Goal: Task Accomplishment & Management: Use online tool/utility

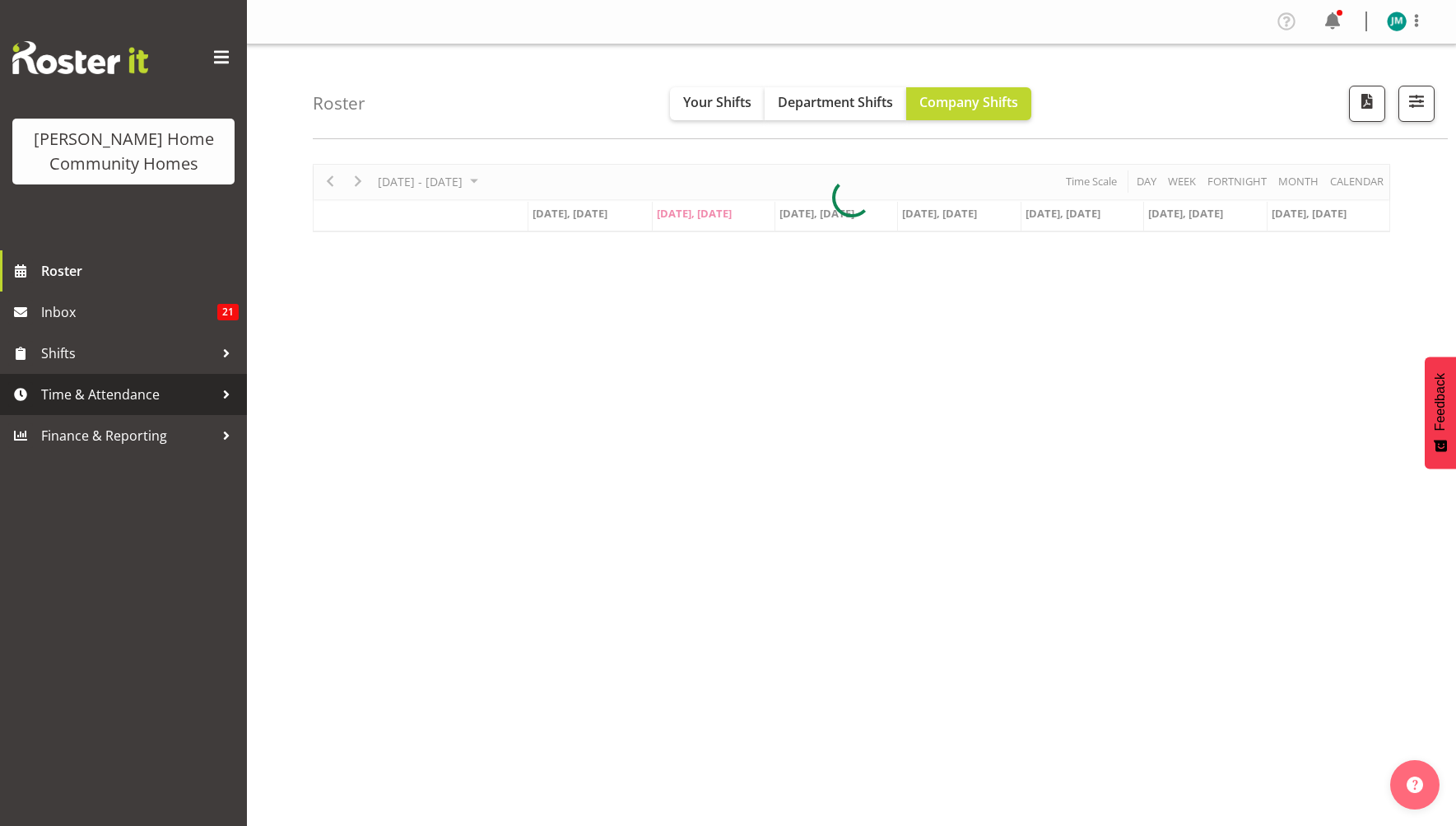
click at [160, 398] on span "Time & Attendance" at bounding box center [127, 394] width 173 height 24
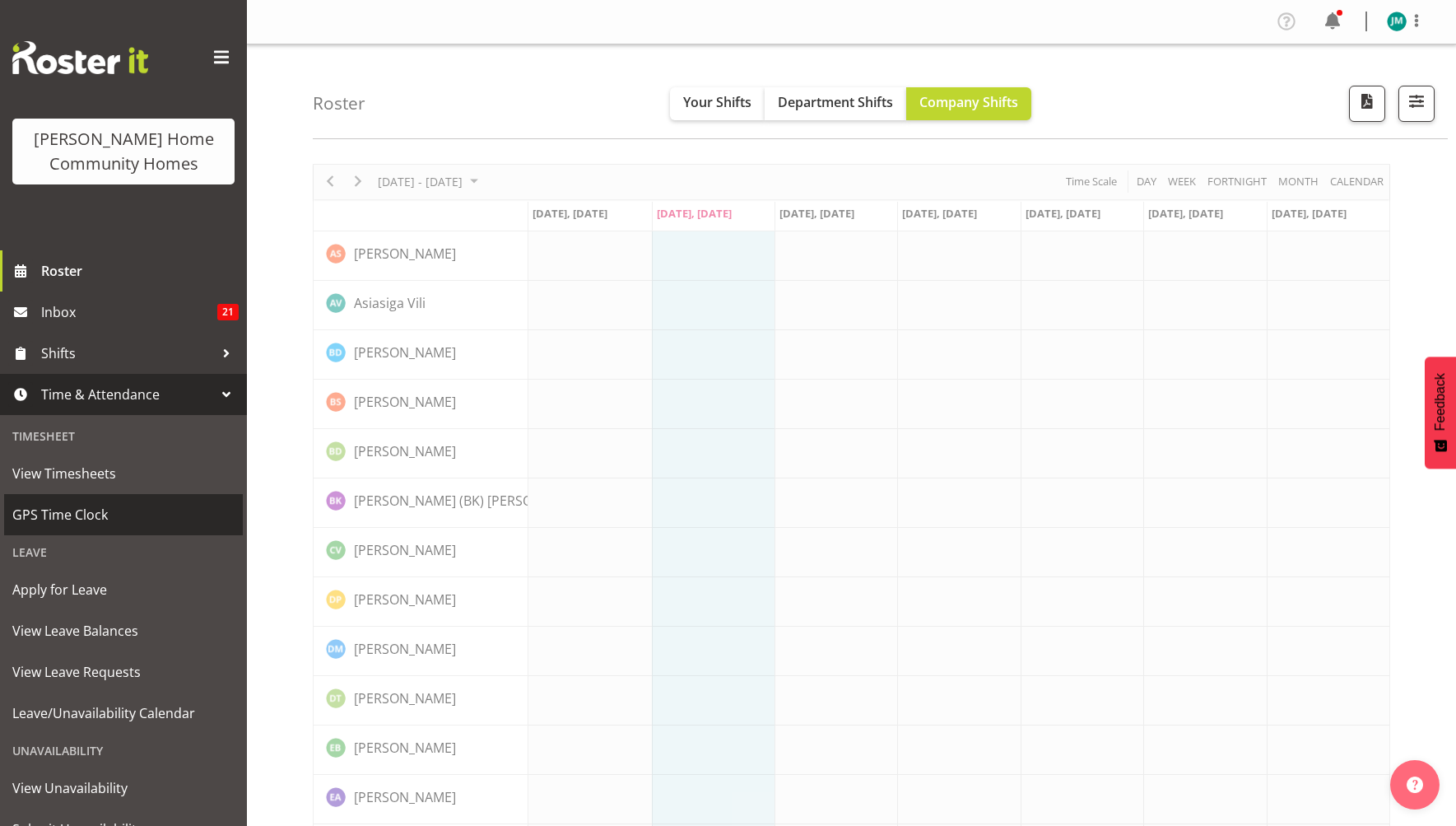
click at [127, 514] on span "GPS Time Clock" at bounding box center [123, 514] width 222 height 24
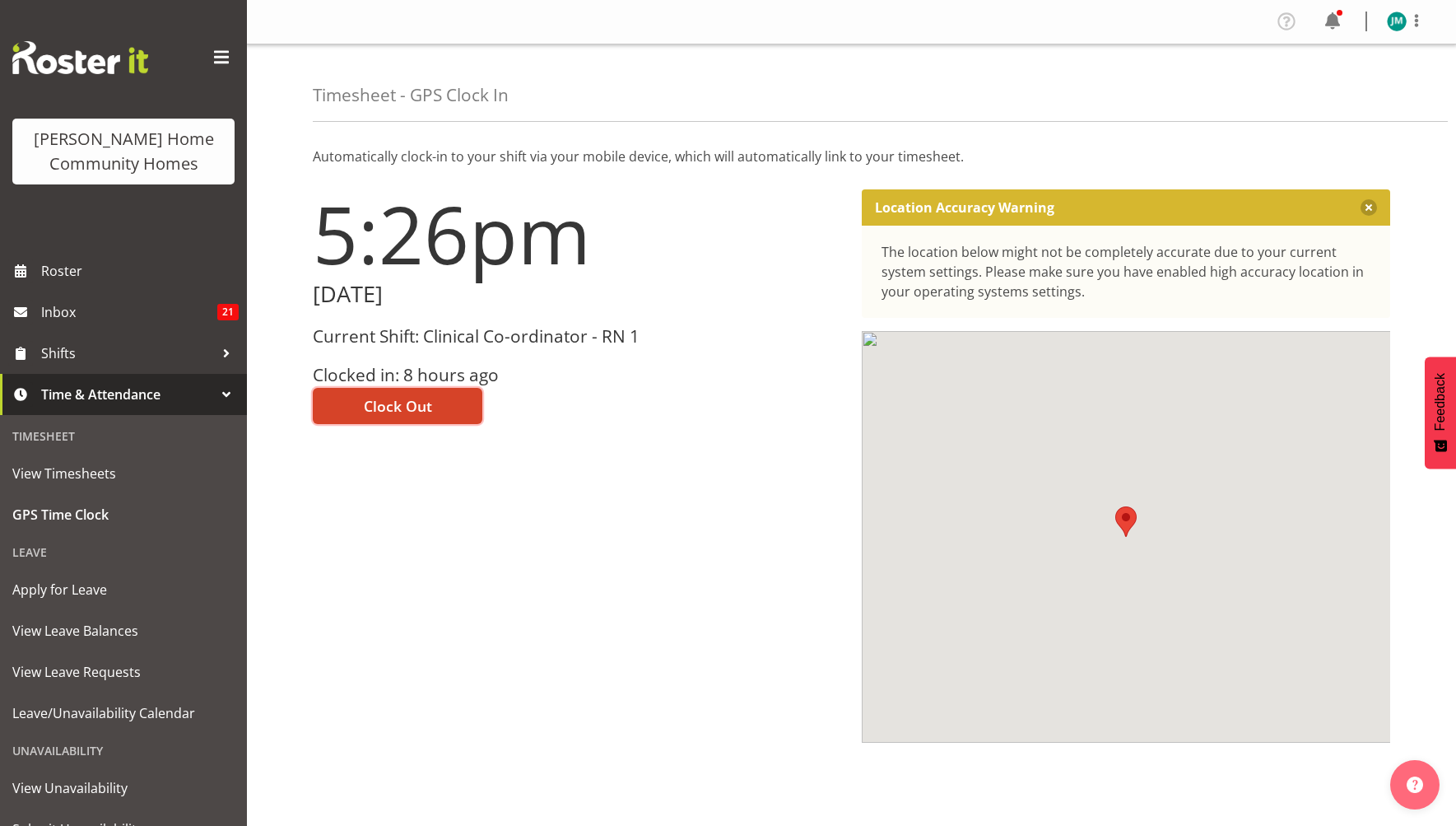
click at [397, 409] on span "Clock Out" at bounding box center [397, 406] width 68 height 22
